Goal: Transaction & Acquisition: Purchase product/service

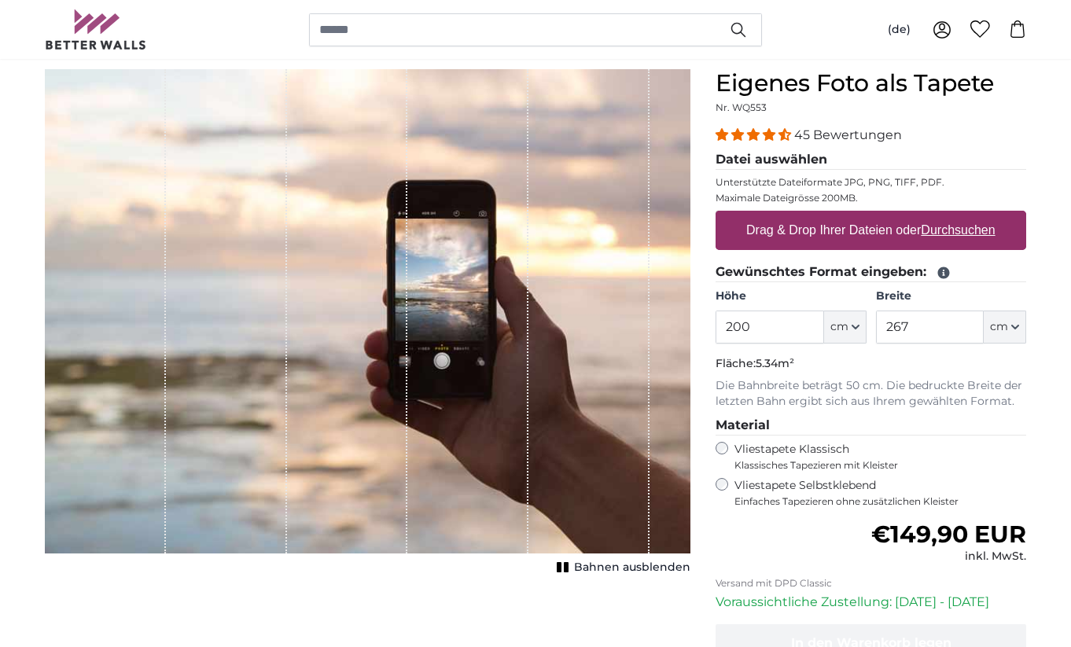
scroll to position [124, 0]
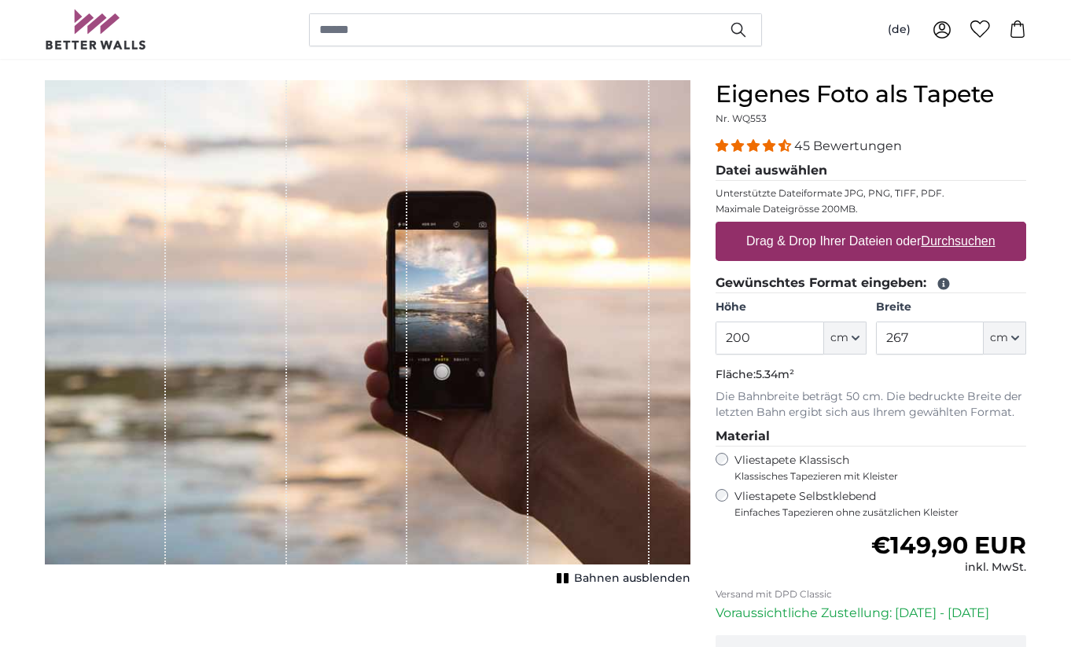
click at [953, 243] on u "Durchsuchen" at bounding box center [959, 240] width 74 height 13
click at [953, 227] on input "Drag & Drop Ihrer Dateien oder Durchsuchen" at bounding box center [871, 224] width 311 height 5
type input "**********"
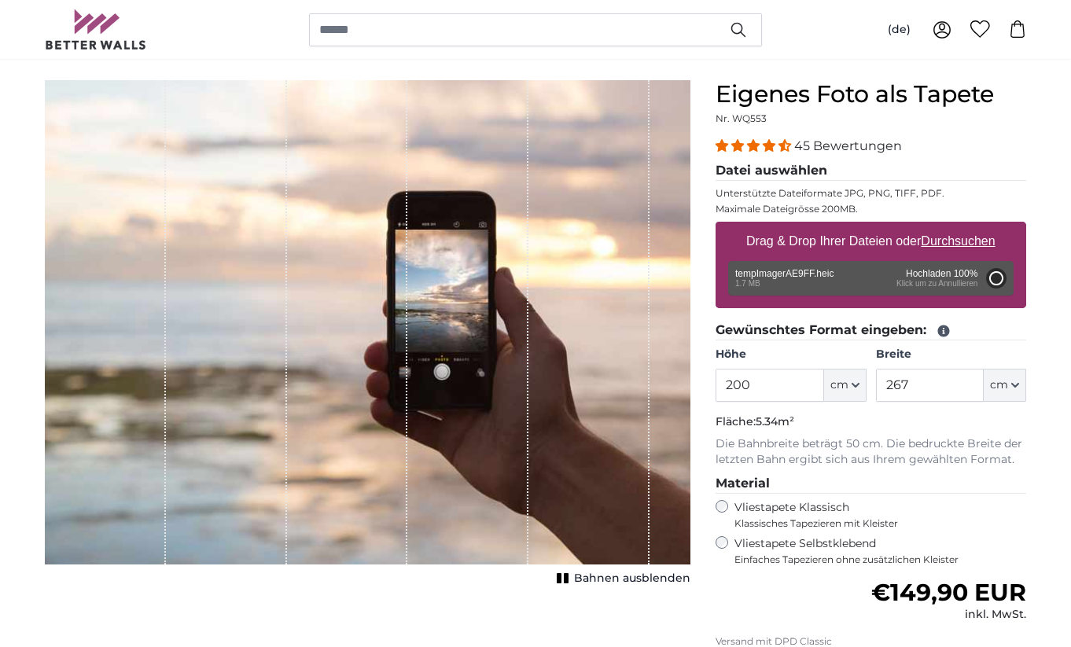
type input "200"
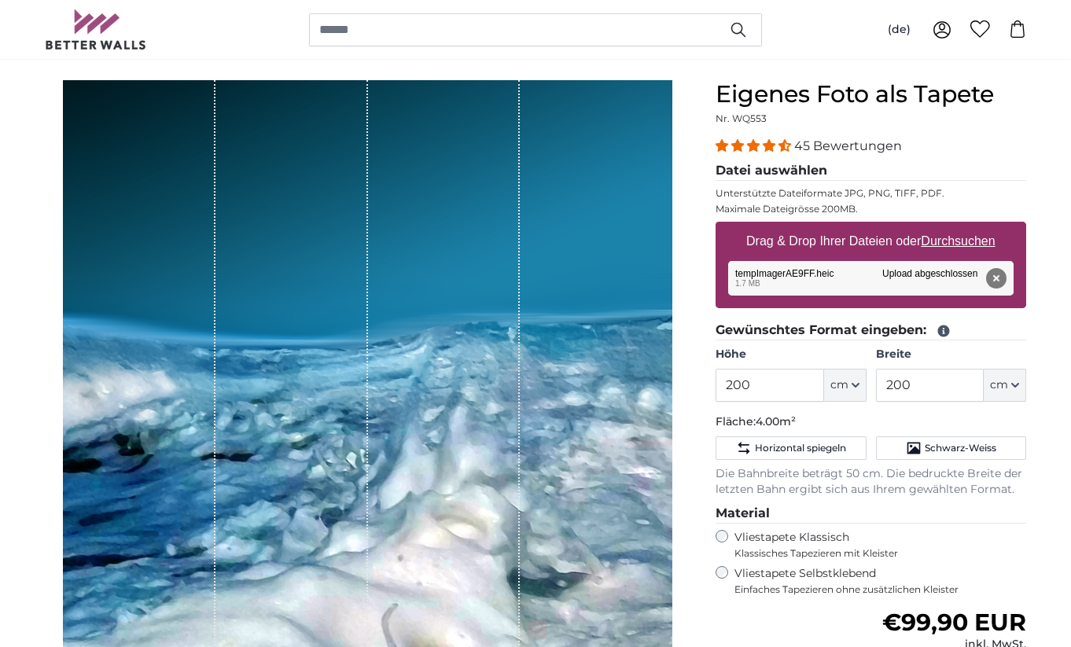
click at [948, 279] on div "Entfernen Nochmal versuchen Entfernen Hochladen Abbrechen Nochmal versuchen Ent…" at bounding box center [871, 278] width 286 height 35
click at [972, 246] on u "Durchsuchen" at bounding box center [959, 240] width 74 height 13
click at [972, 227] on input "Drag & Drop Ihrer Dateien oder Durchsuchen" at bounding box center [871, 224] width 311 height 5
type input "**********"
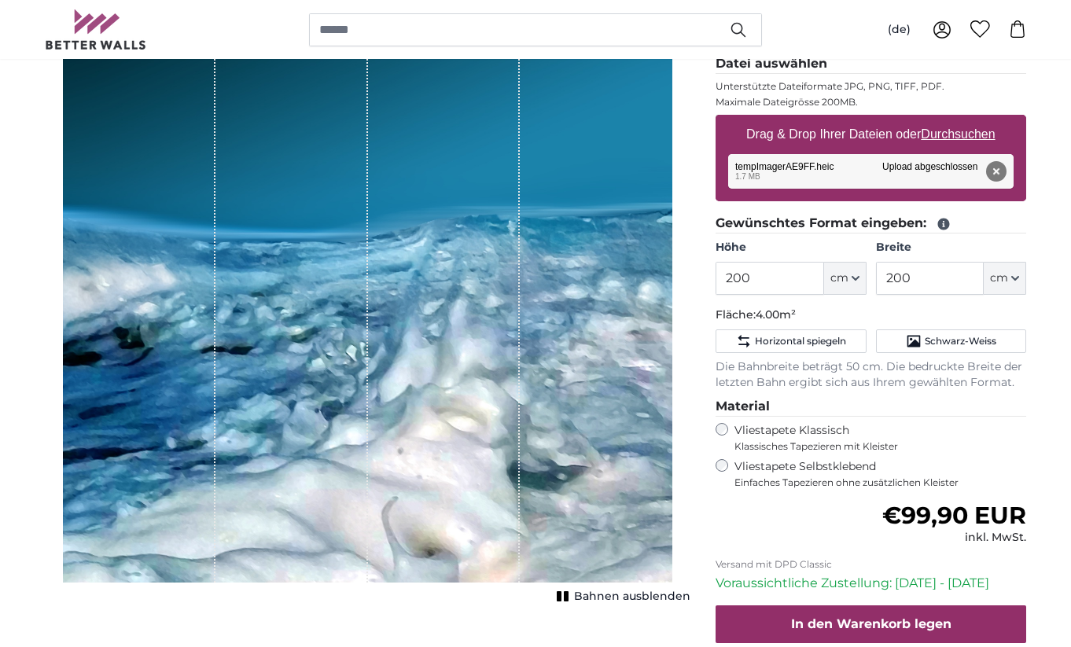
scroll to position [220, 0]
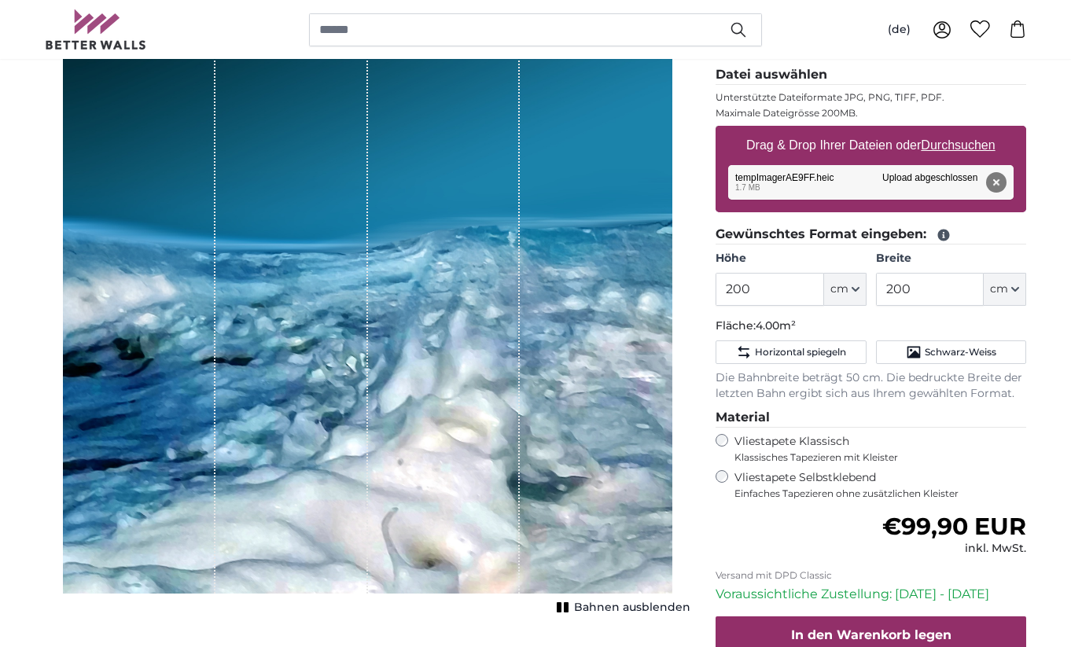
click at [973, 149] on u "Durchsuchen" at bounding box center [959, 144] width 74 height 13
click at [973, 131] on input "Drag & Drop Ihrer Dateien oder Durchsuchen" at bounding box center [871, 128] width 311 height 5
type input "**********"
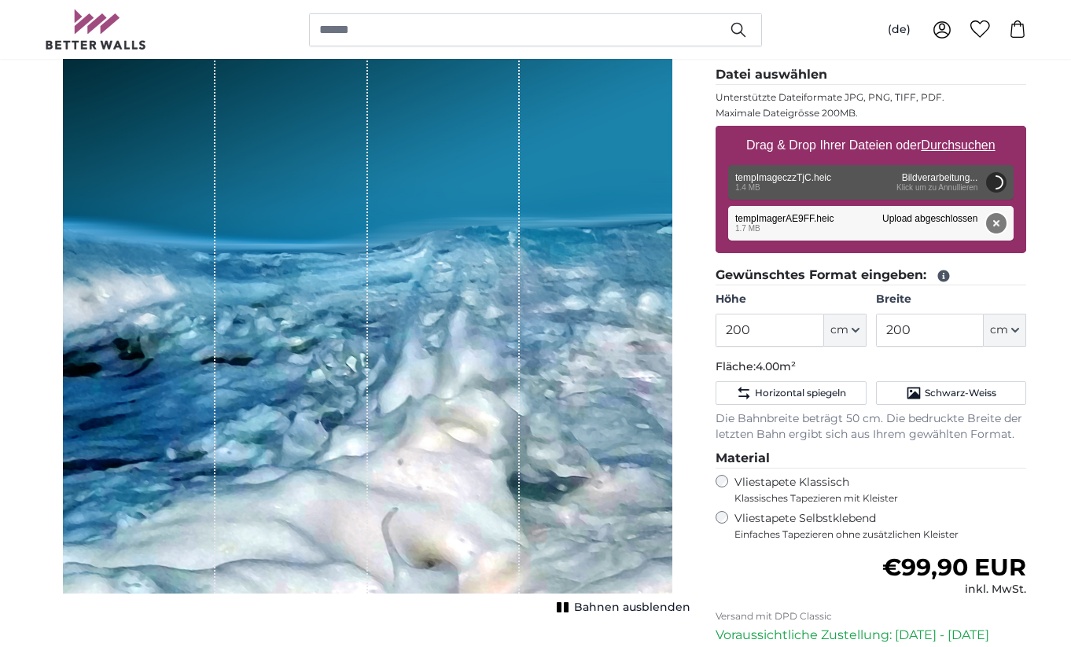
click at [996, 221] on button "Entfernen" at bounding box center [996, 223] width 20 height 20
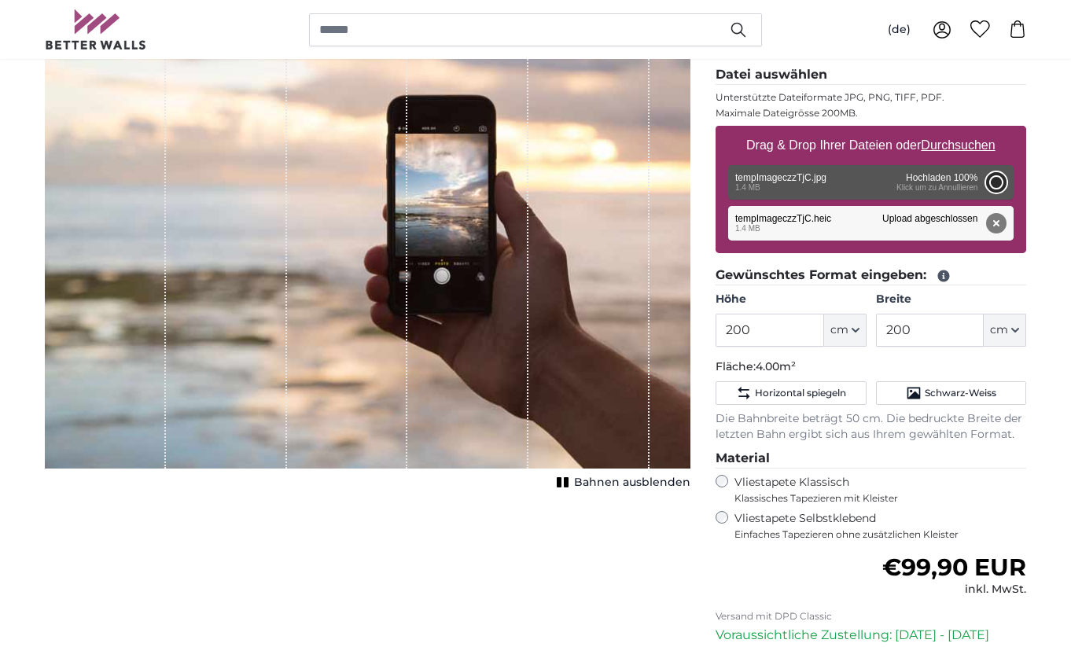
type input "274"
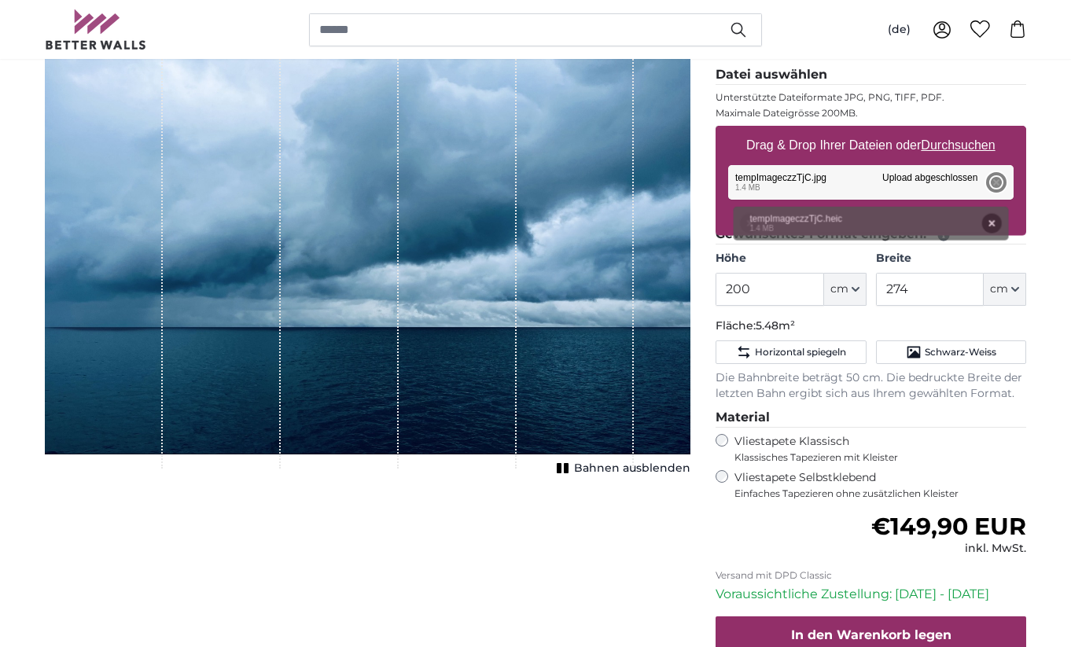
click at [997, 181] on div "Entfernen Nochmal versuchen Entfernen Hochladen Abbrechen Nochmal versuchen Ent…" at bounding box center [871, 182] width 286 height 35
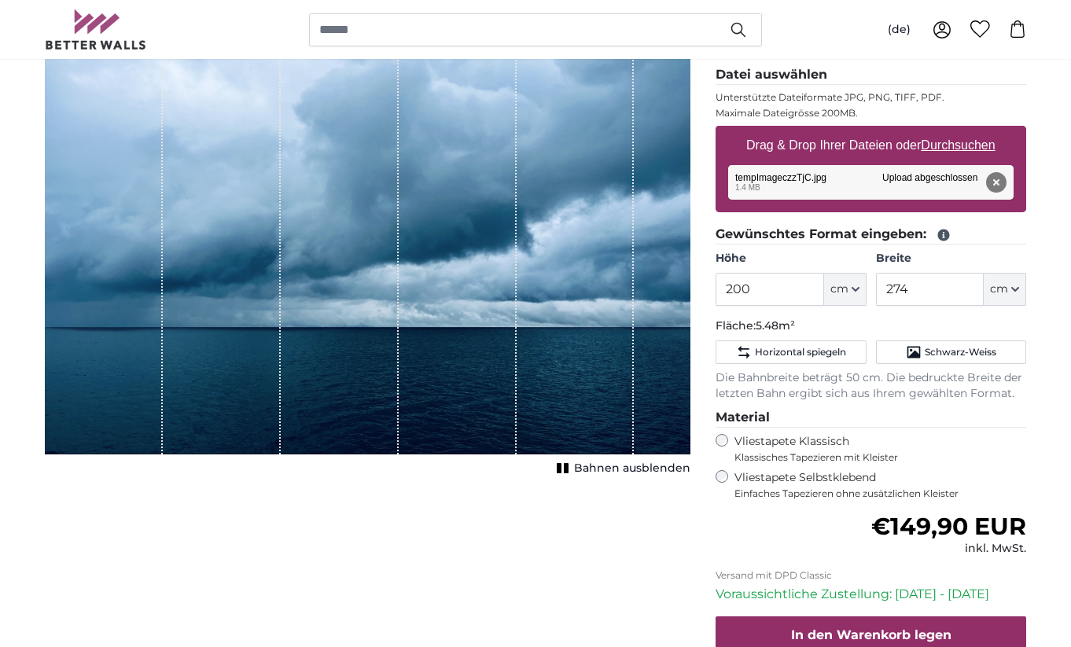
click at [940, 184] on div "Entfernen Nochmal versuchen Entfernen Hochladen Abbrechen Nochmal versuchen Ent…" at bounding box center [871, 182] width 286 height 35
click at [998, 183] on button "Entfernen" at bounding box center [996, 182] width 20 height 20
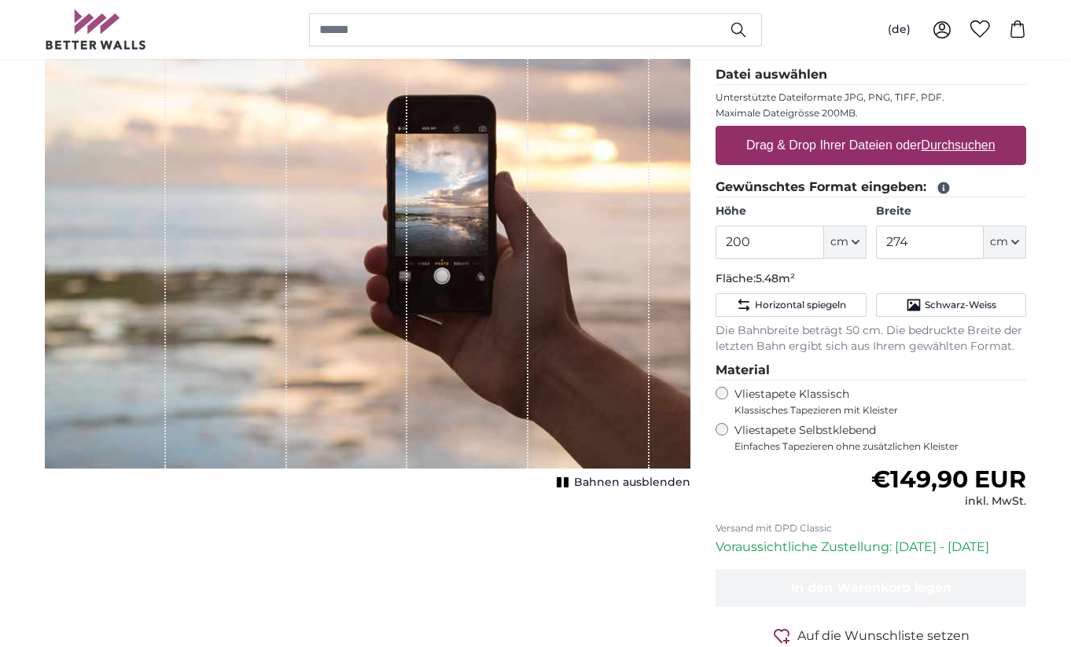
click at [973, 152] on label "Drag & Drop Ihrer Dateien oder Durchsuchen" at bounding box center [871, 145] width 262 height 31
click at [973, 131] on input "Drag & Drop Ihrer Dateien oder Durchsuchen" at bounding box center [871, 128] width 311 height 5
